Goal: Download file/media

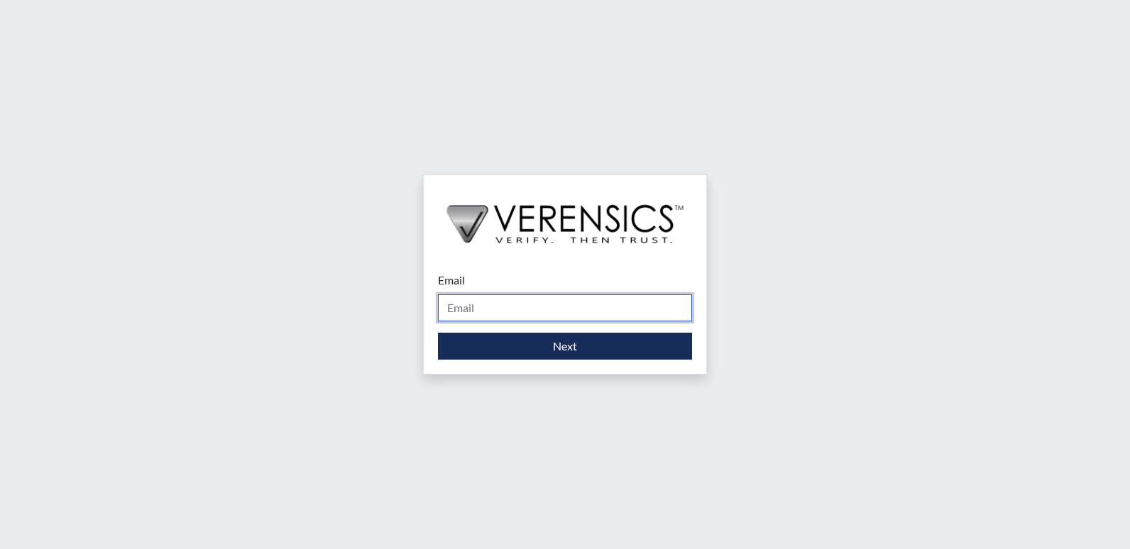
click at [602, 305] on input "Email" at bounding box center [565, 307] width 254 height 27
type input "[PERSON_NAME][EMAIL_ADDRESS][PERSON_NAME][DOMAIN_NAME]"
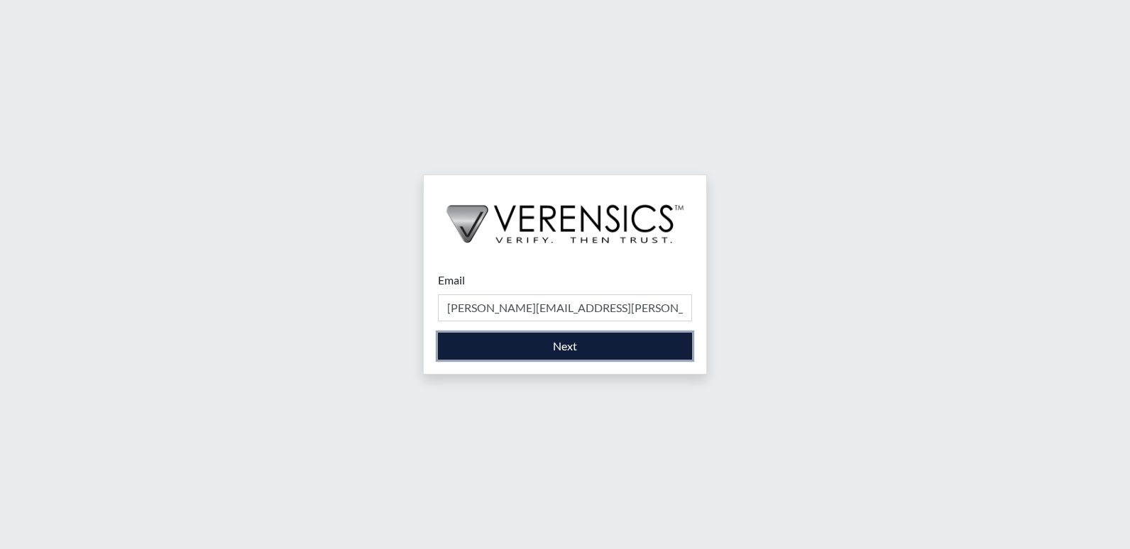
click at [540, 349] on button "Next" at bounding box center [565, 346] width 254 height 27
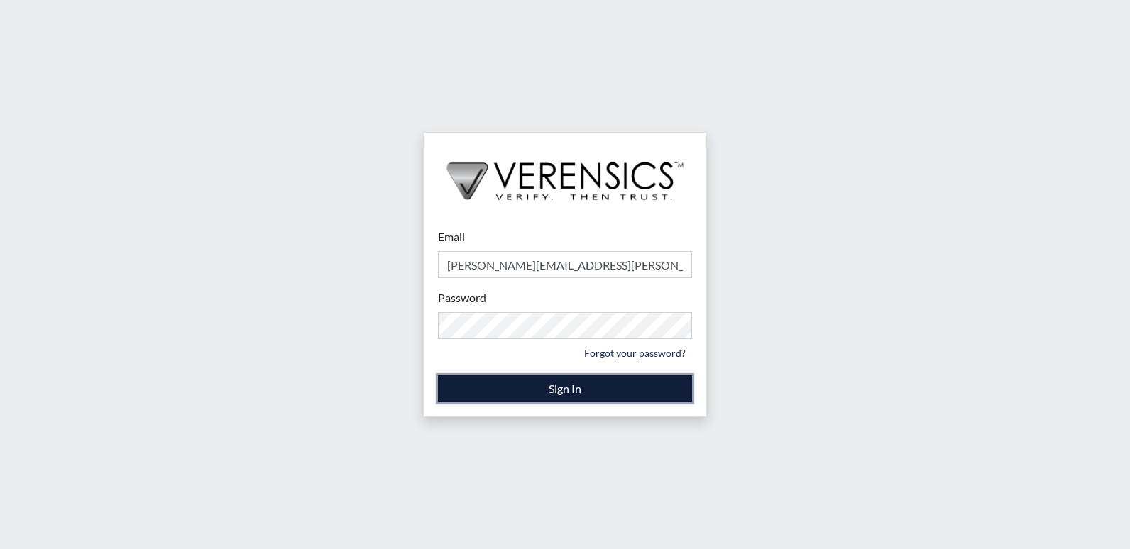
click at [547, 397] on button "Sign In" at bounding box center [565, 388] width 254 height 27
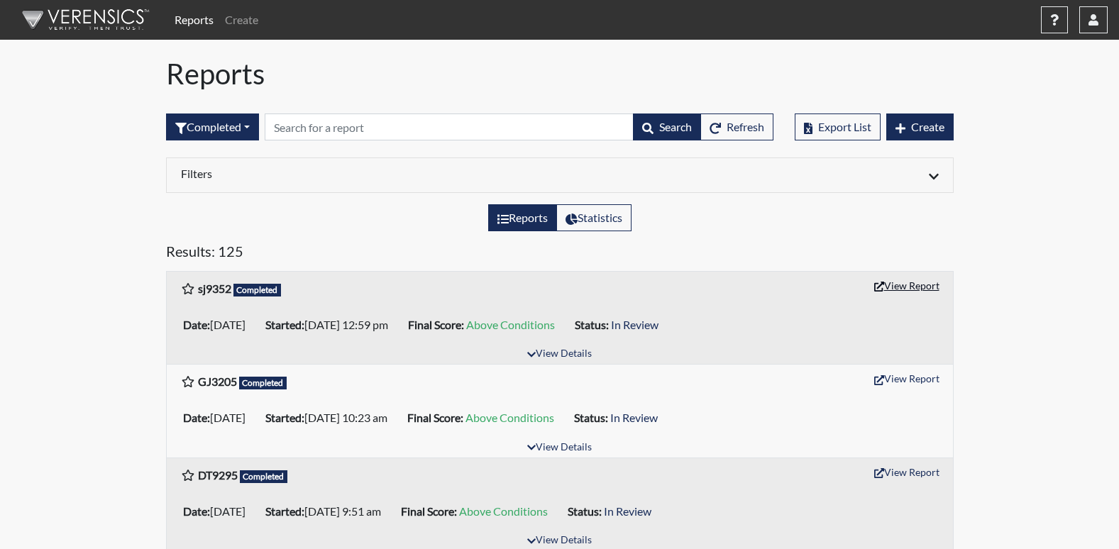
click at [898, 285] on button "View Report" at bounding box center [907, 286] width 78 height 22
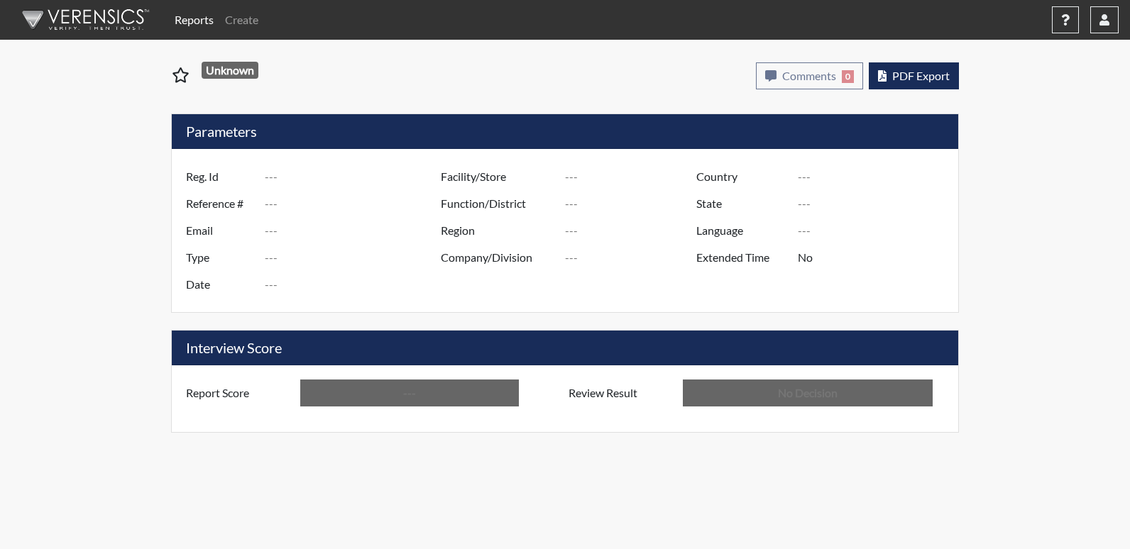
type input "sj9352"
type input "51204"
type input "---"
type input "Corrections Pre-Employment"
type input "Sep 10, 2025"
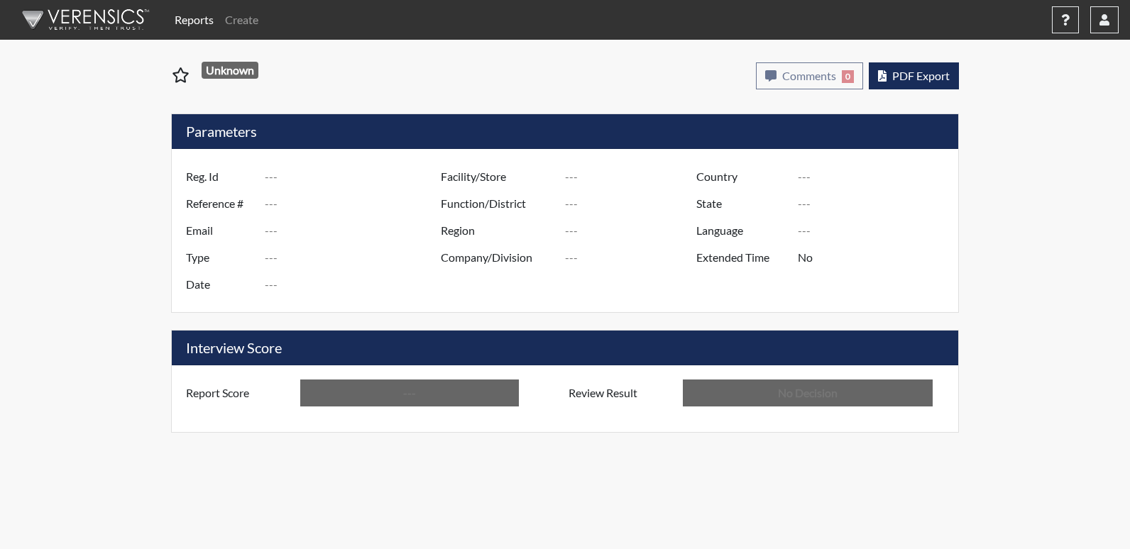
type input "GD&CP*"
type input "[GEOGRAPHIC_DATA]"
type input "[US_STATE]"
type input "English"
type input "Above Conditions"
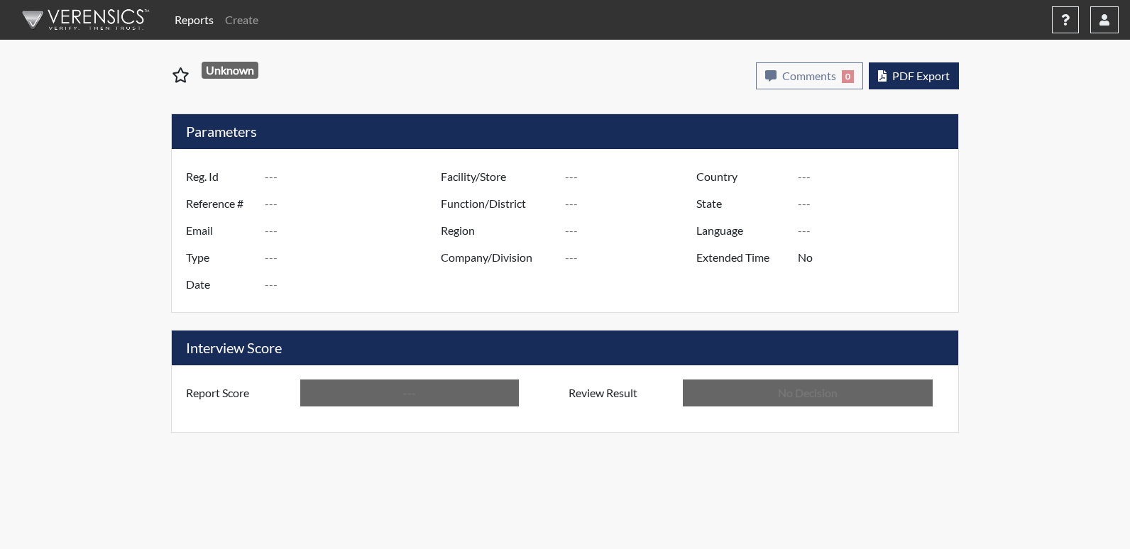
type input "In Review"
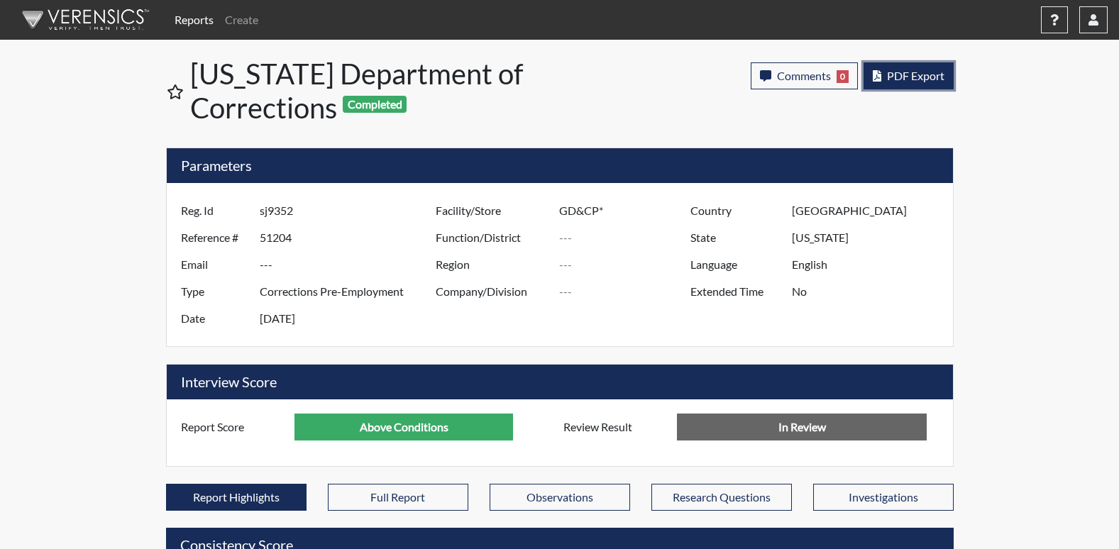
click at [913, 67] on button "PDF Export" at bounding box center [909, 75] width 90 height 27
click at [901, 81] on span "PDF Export" at bounding box center [915, 75] width 57 height 13
click at [902, 65] on button "PDF Export" at bounding box center [909, 75] width 90 height 27
click at [905, 78] on span "PDF Export" at bounding box center [915, 75] width 57 height 13
